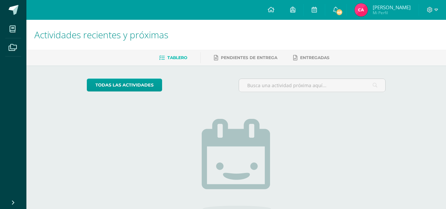
click at [368, 11] on img at bounding box center [360, 9] width 13 height 13
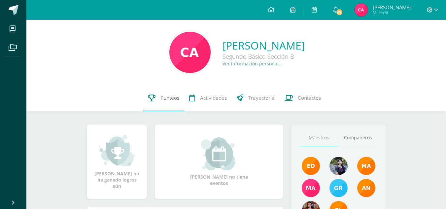
click at [166, 102] on link "Punteos" at bounding box center [163, 98] width 41 height 26
